Goal: Task Accomplishment & Management: Manage account settings

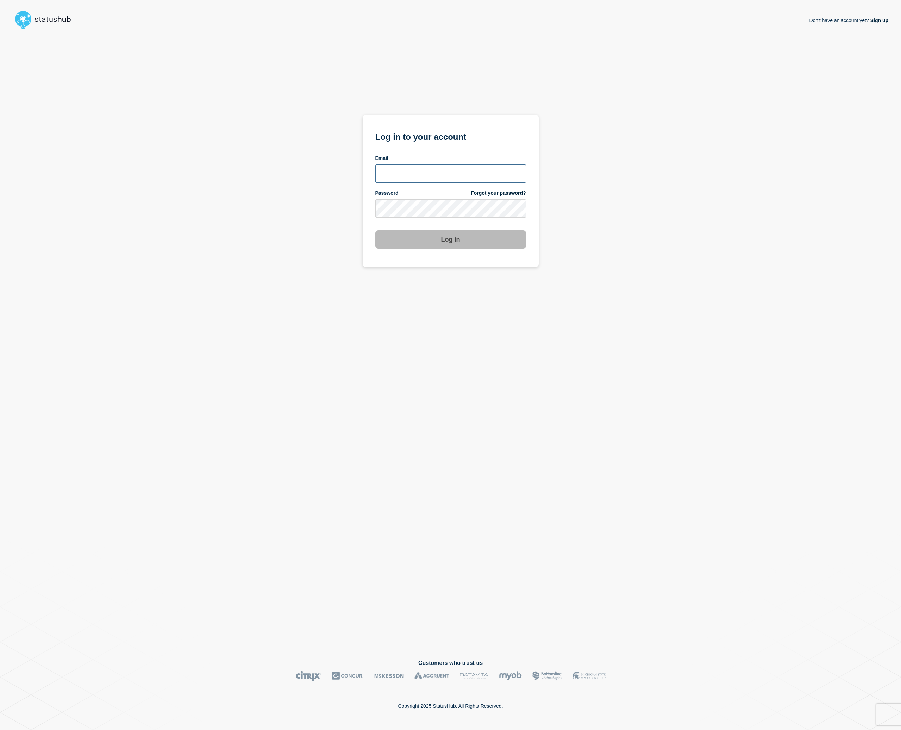
click at [507, 169] on input "email input" at bounding box center [450, 173] width 151 height 18
type input "piotr@statushub.com"
click at [440, 238] on button "Log in" at bounding box center [450, 239] width 151 height 18
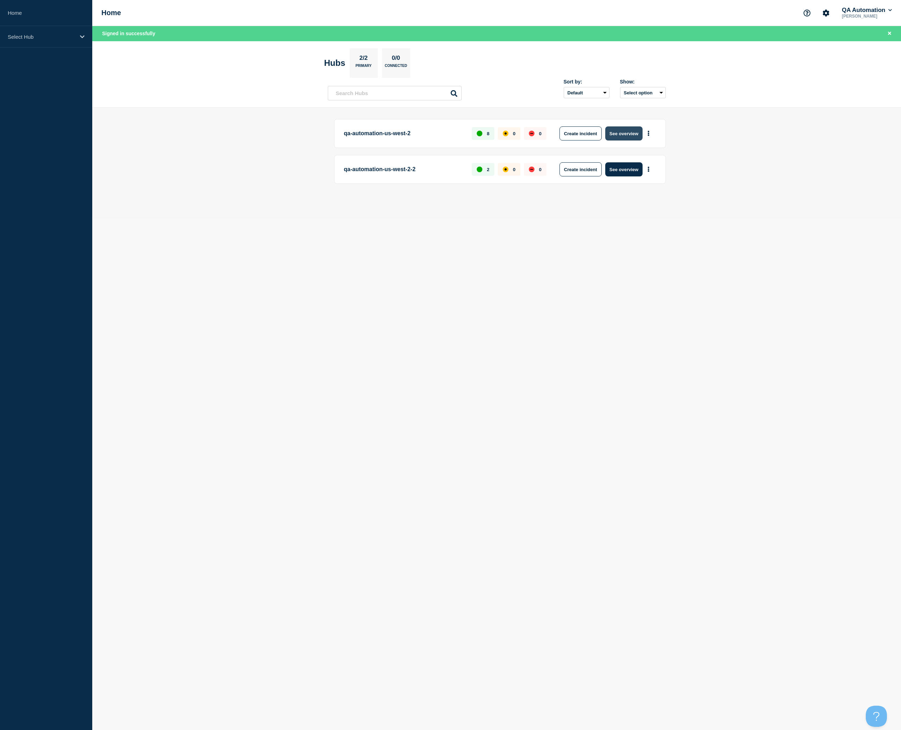
click at [633, 129] on button "See overview" at bounding box center [623, 133] width 37 height 14
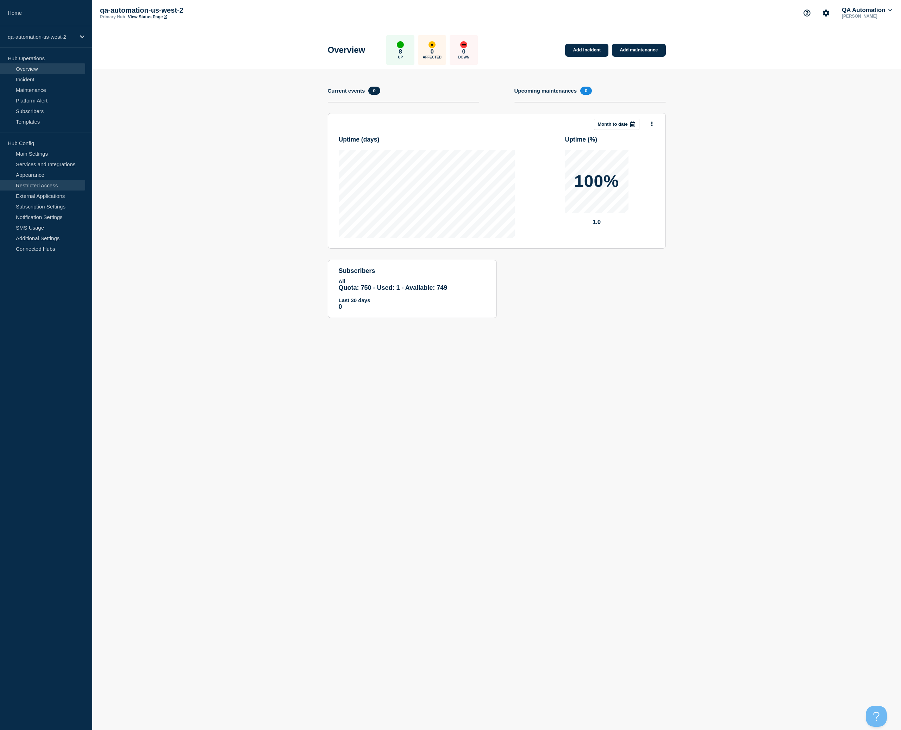
click at [43, 187] on link "Restricted Access" at bounding box center [42, 185] width 85 height 11
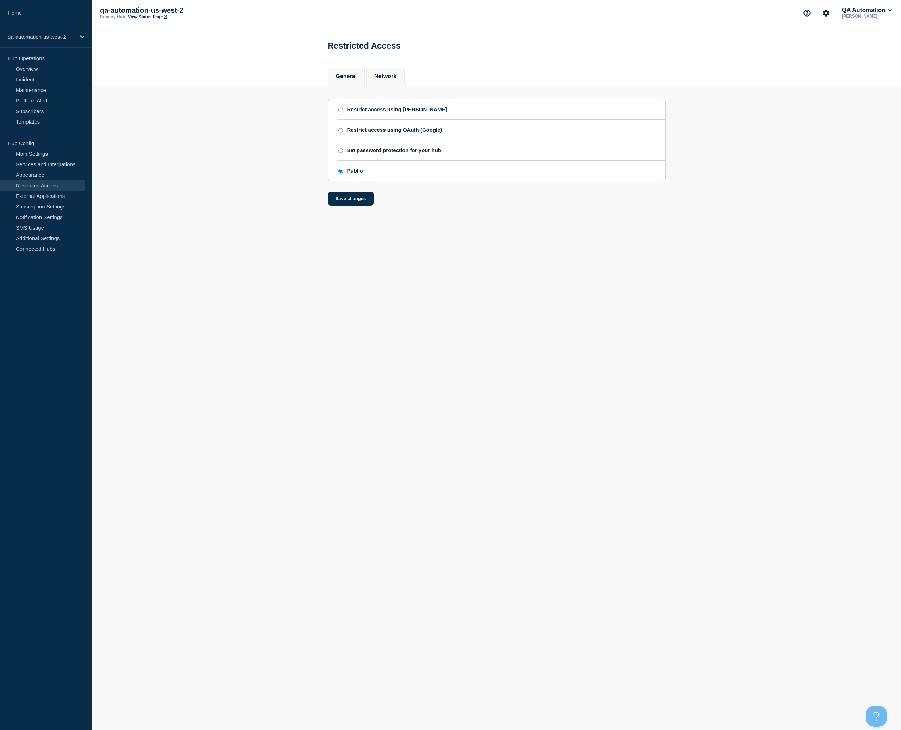
click at [384, 71] on li "Network" at bounding box center [385, 76] width 38 height 17
click at [539, 75] on div "General Network" at bounding box center [497, 73] width 338 height 24
